Goal: Task Accomplishment & Management: Manage account settings

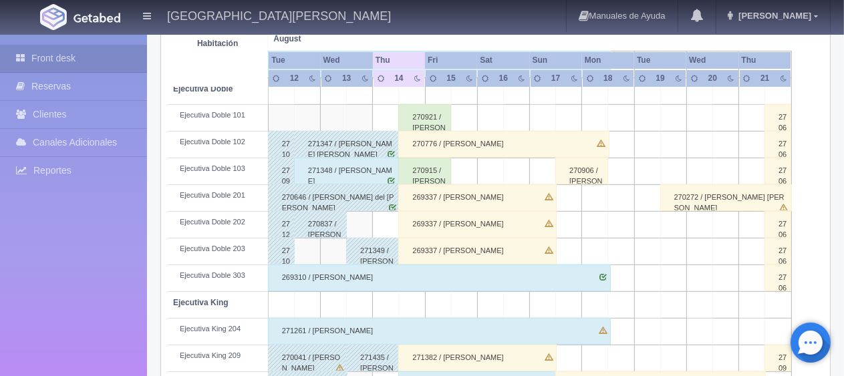
scroll to position [512, 0]
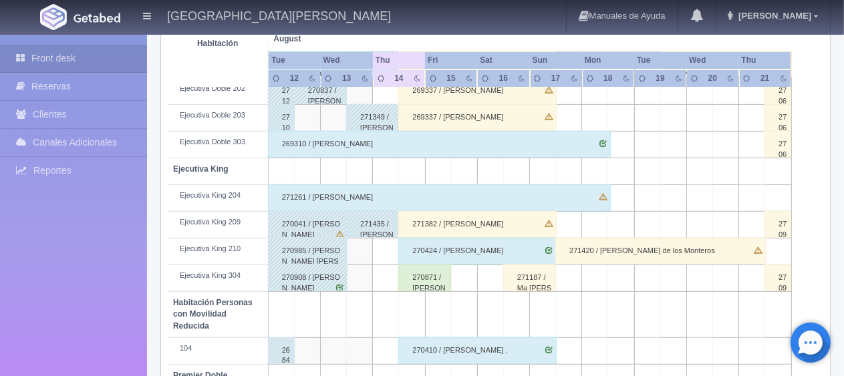
click at [493, 214] on div "271382 / [PERSON_NAME]" at bounding box center [477, 224] width 158 height 27
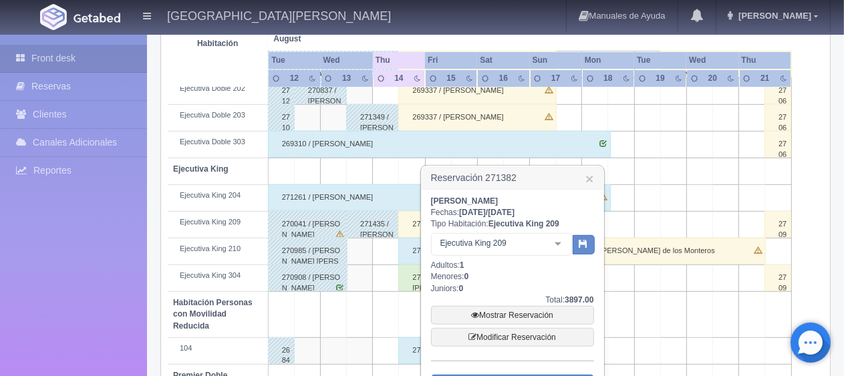
scroll to position [645, 0]
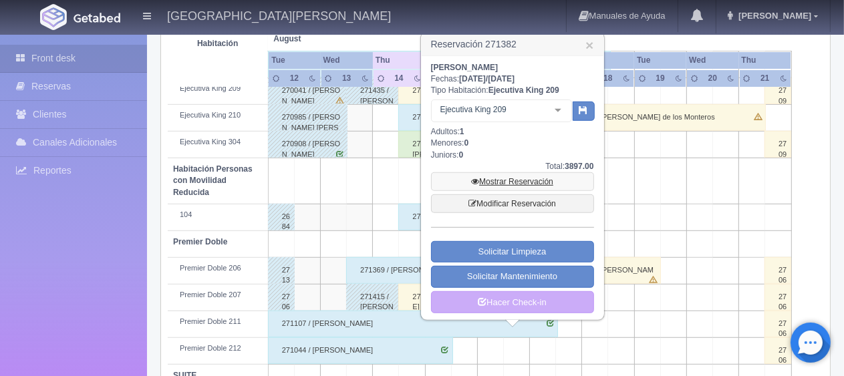
click at [532, 173] on link "Mostrar Reservación" at bounding box center [512, 181] width 163 height 19
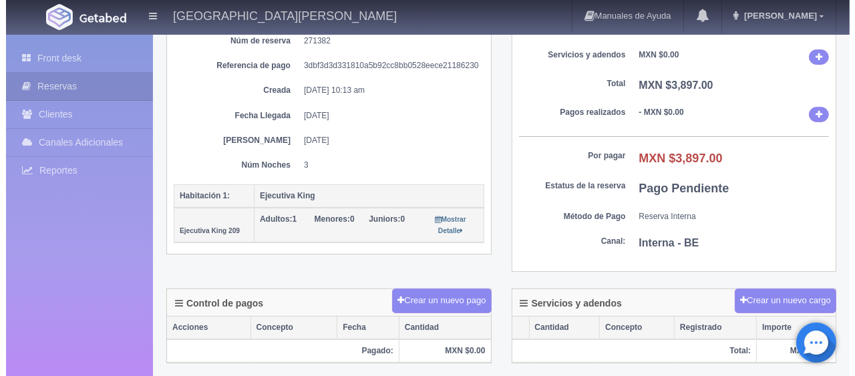
scroll to position [225, 0]
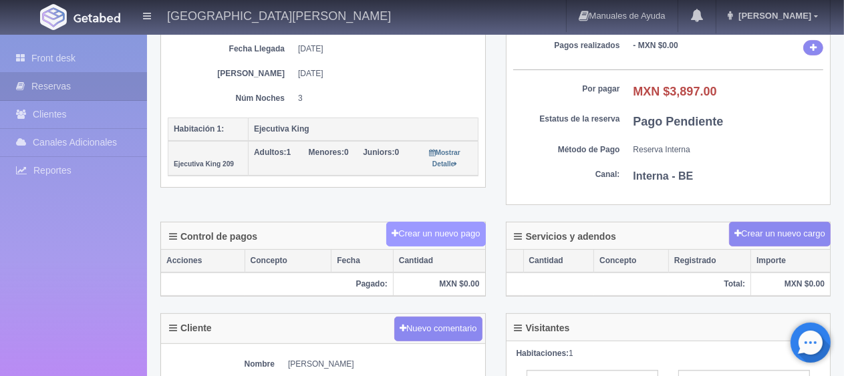
click at [435, 231] on button "Crear un nuevo pago" at bounding box center [435, 234] width 99 height 25
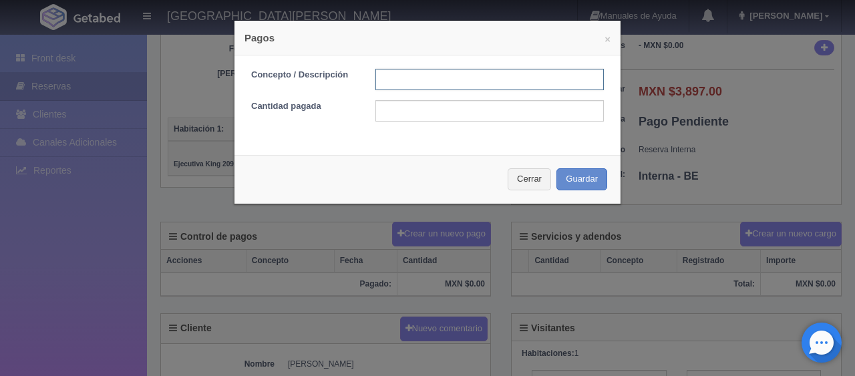
click at [443, 87] on input "text" at bounding box center [489, 79] width 228 height 21
type input "Total Tarjeta"
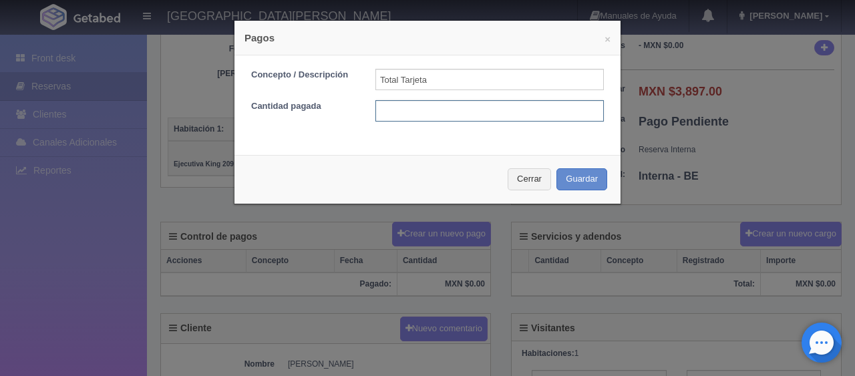
click at [481, 108] on input "text" at bounding box center [489, 110] width 228 height 21
type input "2598"
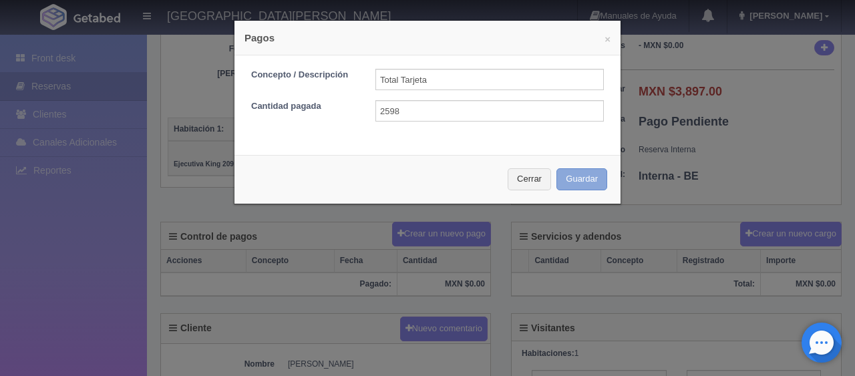
click at [556, 168] on button "Guardar" at bounding box center [581, 179] width 51 height 22
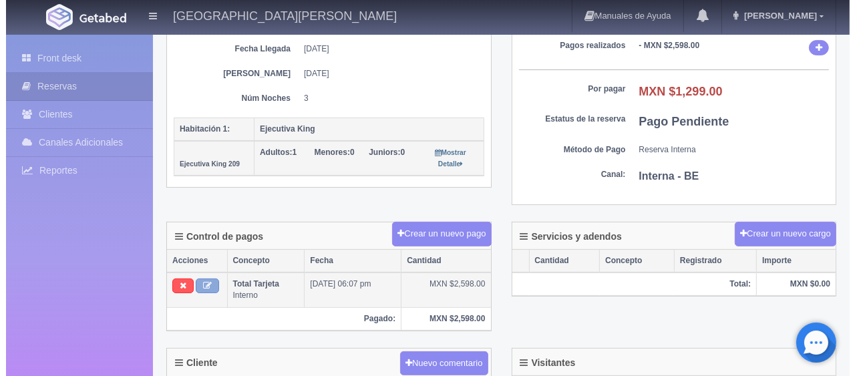
scroll to position [225, 0]
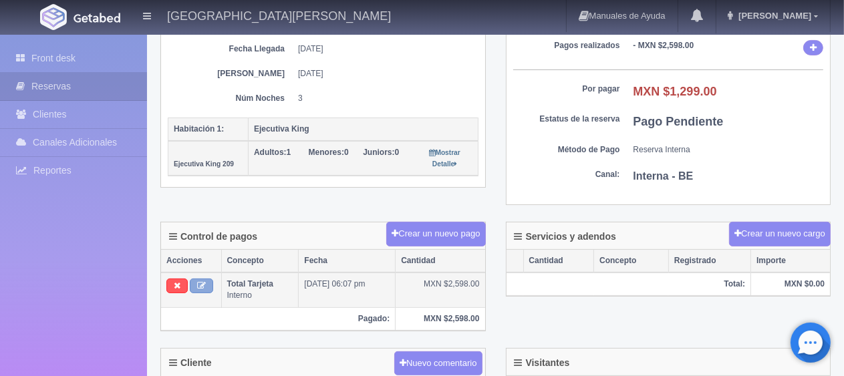
click at [208, 282] on button at bounding box center [201, 286] width 23 height 15
type input "Total Tarjeta"
type input "2598.00"
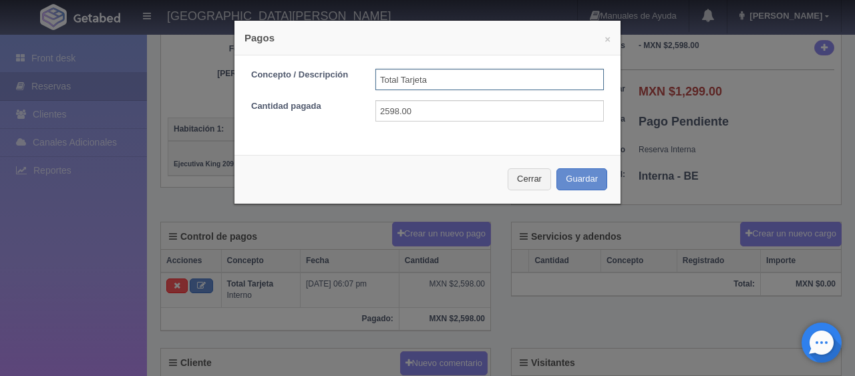
drag, startPoint x: 397, startPoint y: 73, endPoint x: 359, endPoint y: 73, distance: 38.1
click at [365, 73] on div "Total Tarjeta" at bounding box center [489, 79] width 248 height 21
type input "t"
type input "pago con tarjeta 2 noches"
click at [591, 182] on button "Guardar" at bounding box center [581, 179] width 51 height 22
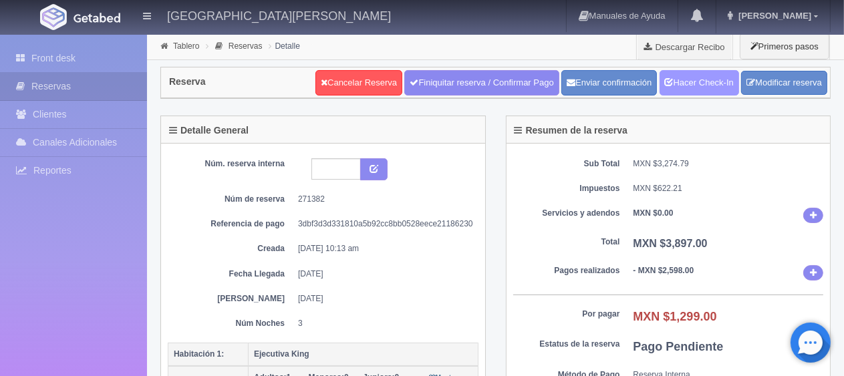
click at [697, 82] on link "Hacer Check-In" at bounding box center [698, 82] width 79 height 25
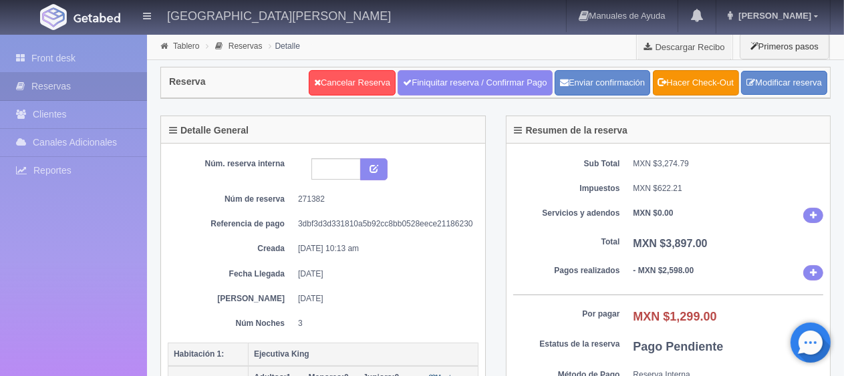
scroll to position [401, 0]
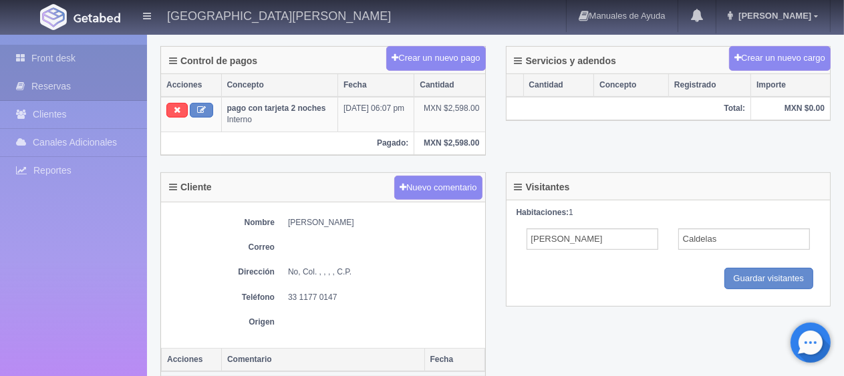
click at [104, 64] on link "Front desk" at bounding box center [73, 58] width 147 height 27
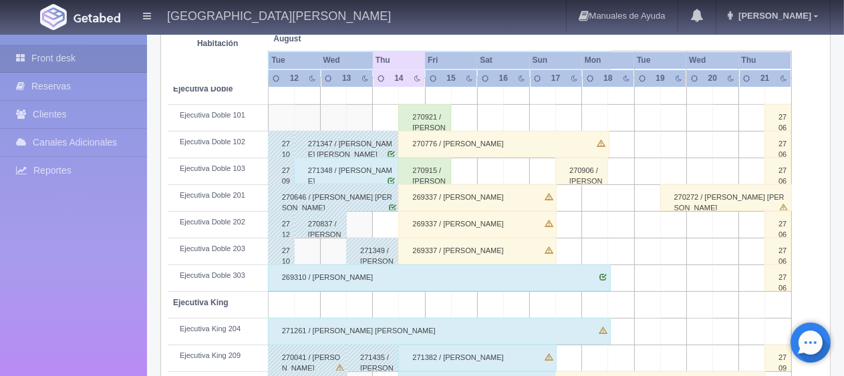
scroll to position [712, 0]
